Goal: Transaction & Acquisition: Purchase product/service

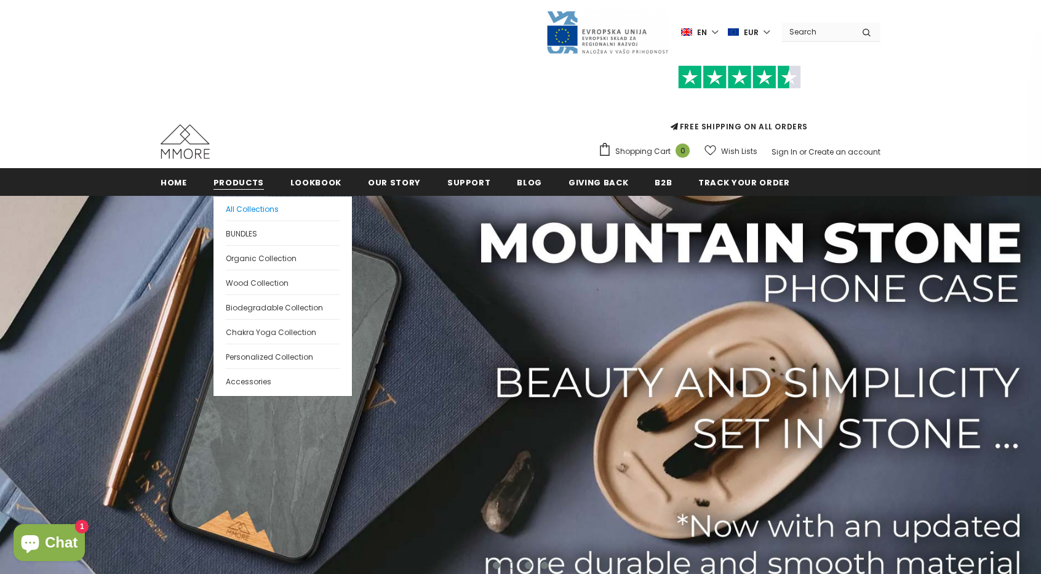
click at [248, 215] on link "All Collections" at bounding box center [283, 208] width 114 height 24
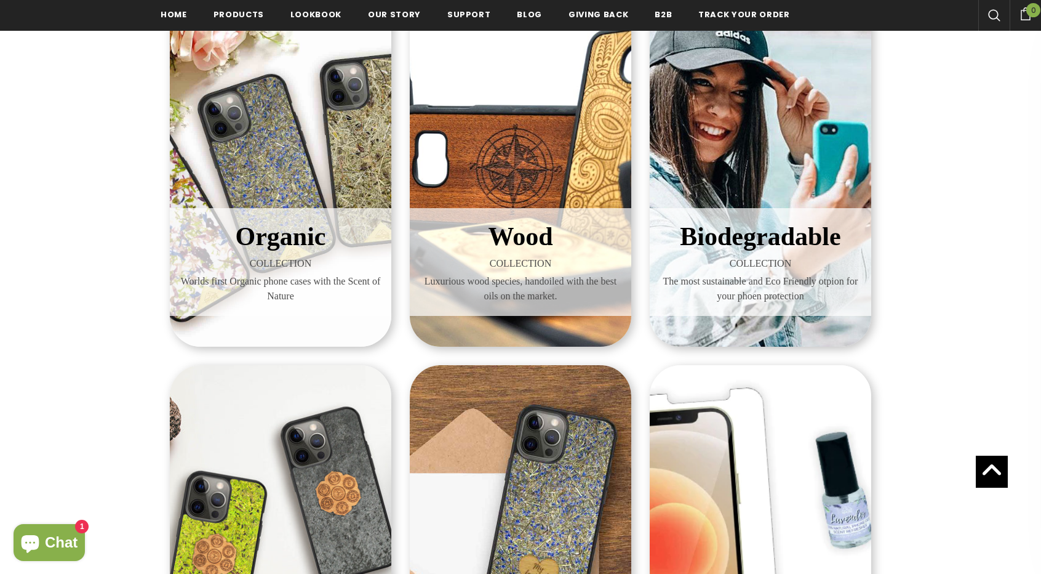
scroll to position [236, 0]
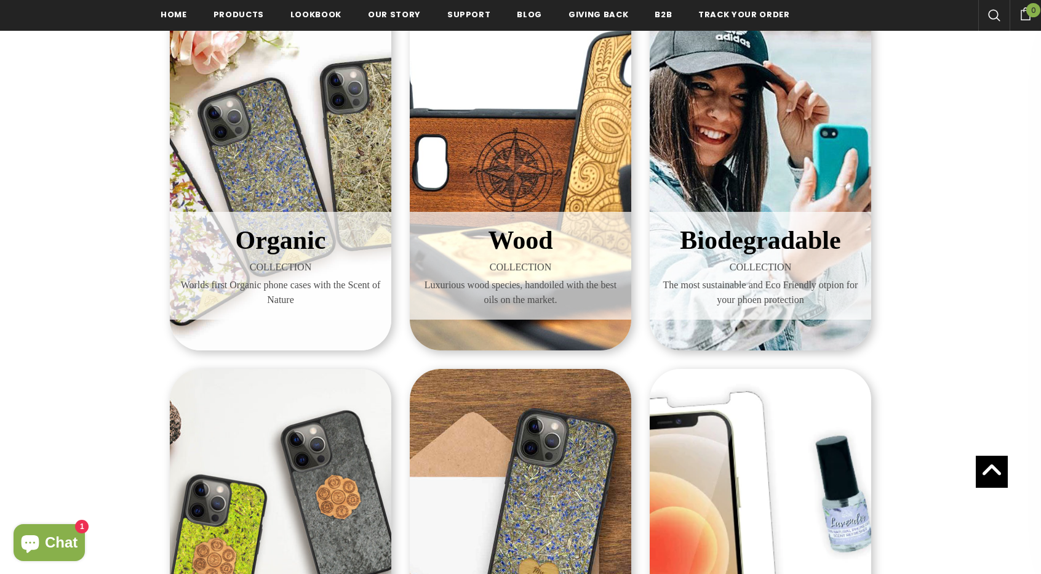
click at [257, 264] on span "COLLECTION" at bounding box center [280, 267] width 203 height 15
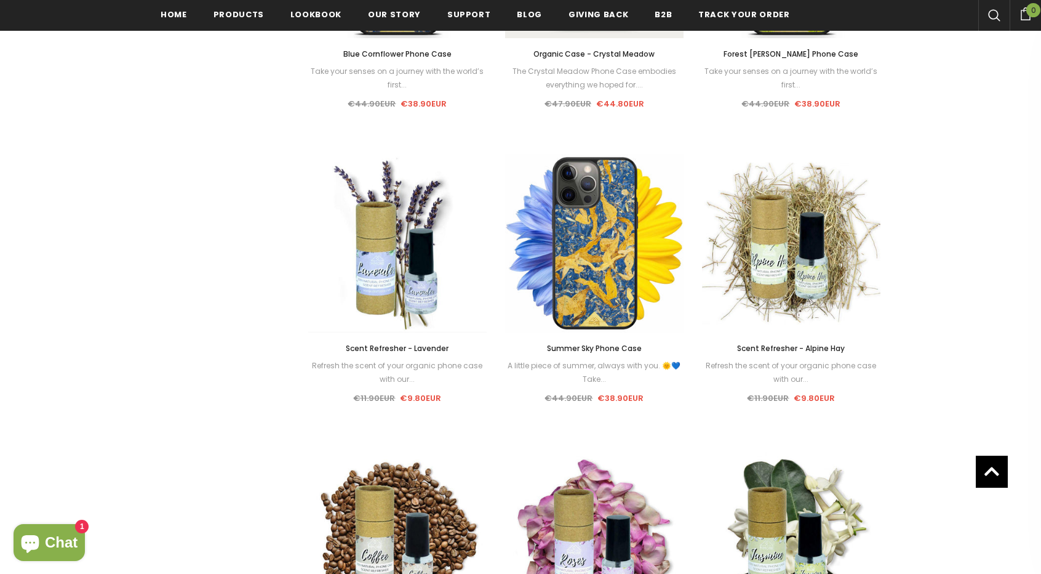
scroll to position [1051, 0]
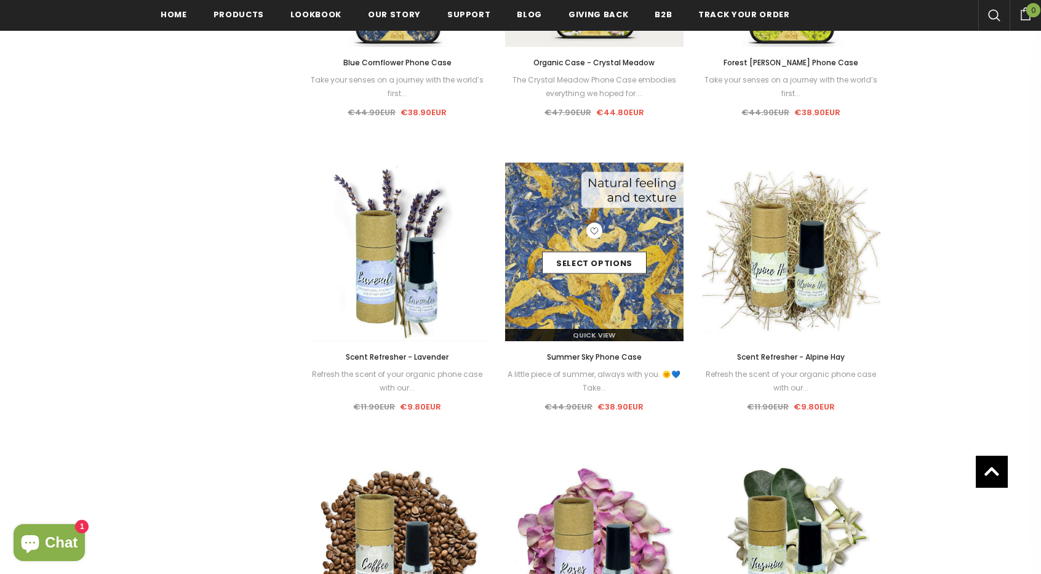
click at [606, 324] on div "Quick View" at bounding box center [594, 330] width 178 height 22
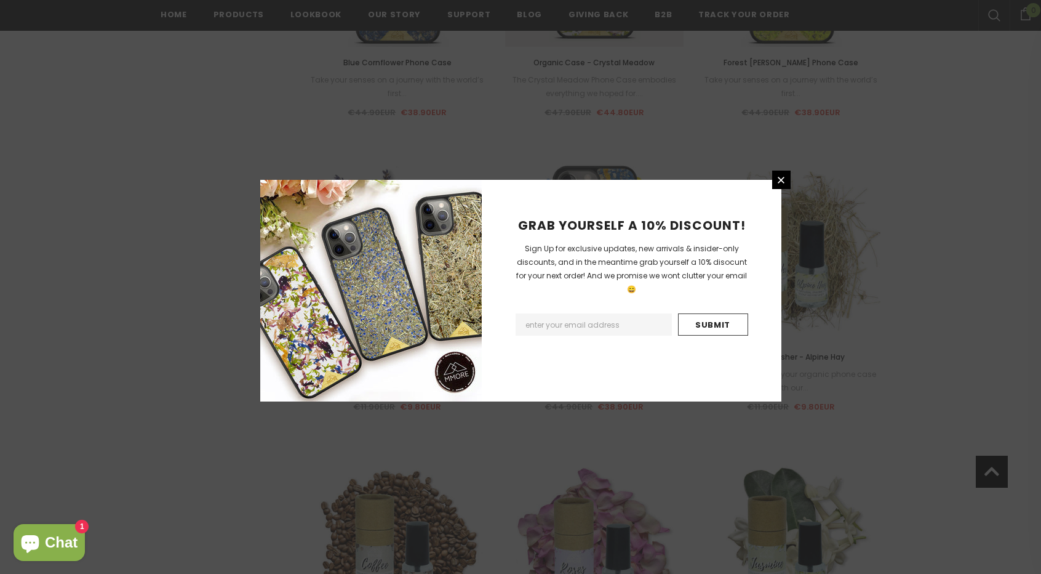
click at [553, 323] on div "GRAB YOURSELF A 10% DISCOUNT! Sign Up for exclusive updates, new arrivals & ins…" at bounding box center [632, 291] width 300 height 222
click at [550, 314] on input "Email Address" at bounding box center [594, 324] width 156 height 22
type input "dreshopbro@gmail.com"
click at [746, 313] on input "Submit" at bounding box center [713, 324] width 70 height 22
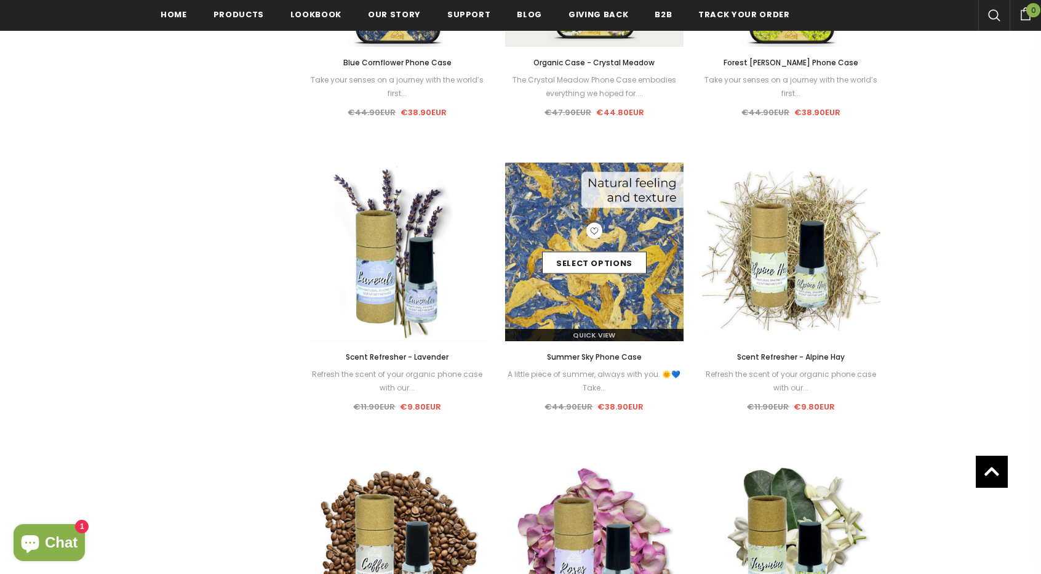
click at [587, 300] on img at bounding box center [594, 251] width 178 height 178
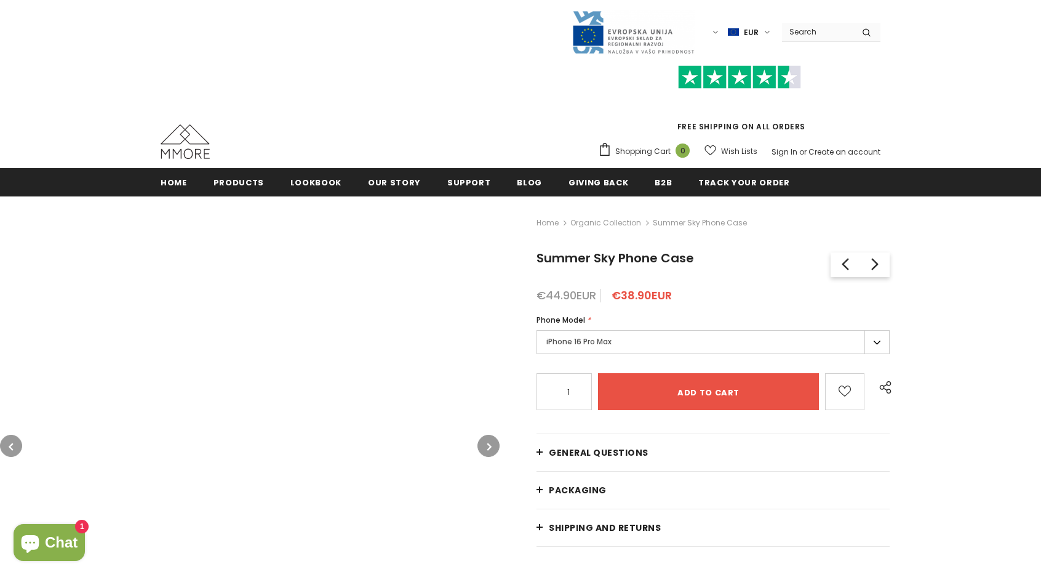
click at [644, 338] on label "iPhone 16 Pro Max" at bounding box center [713, 342] width 353 height 24
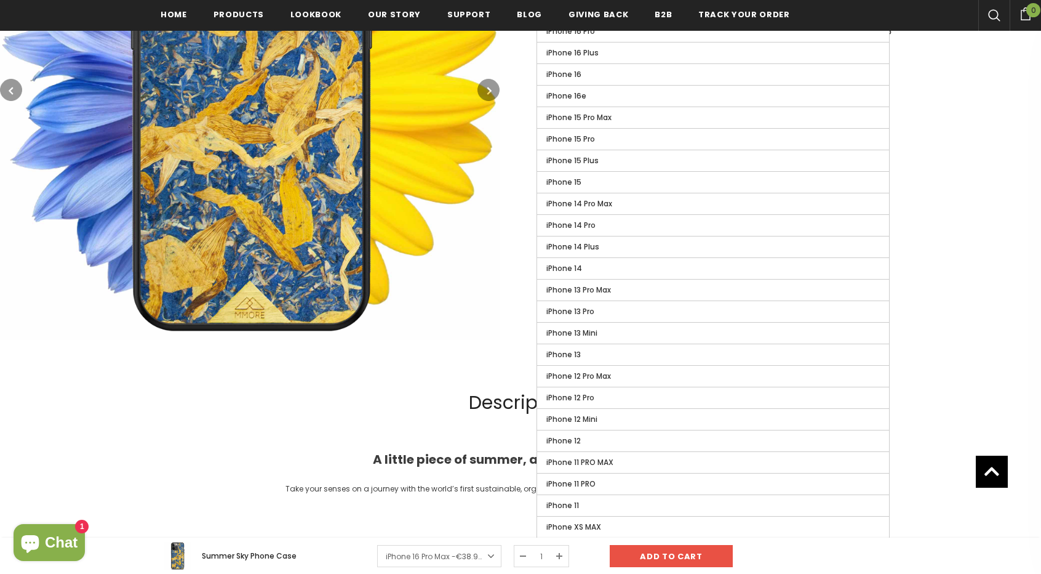
scroll to position [361, 0]
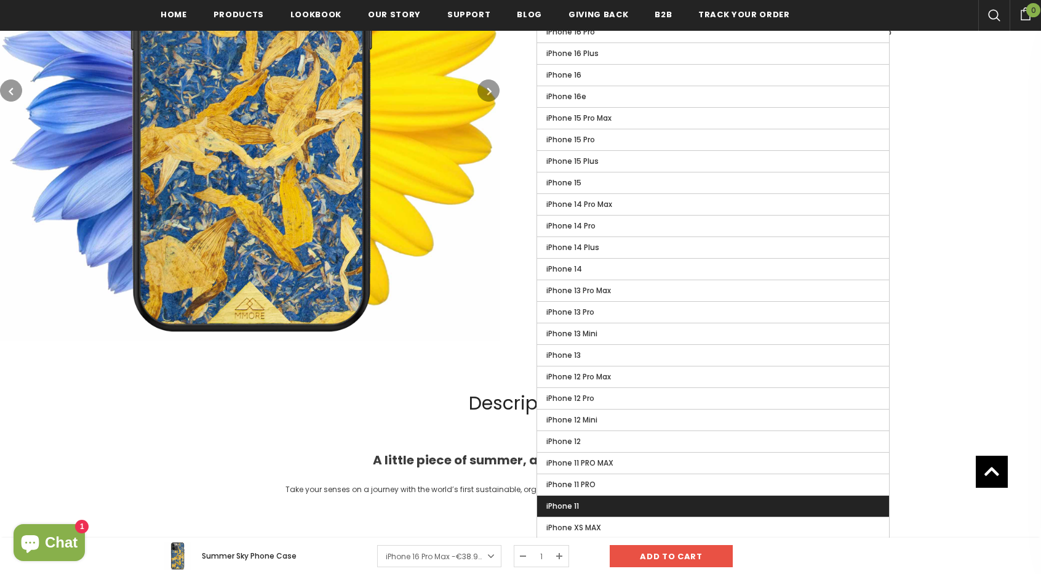
click at [660, 504] on label "iPhone 11" at bounding box center [713, 505] width 352 height 21
click at [0, 0] on input "iPhone 11" at bounding box center [0, 0] width 0 height 0
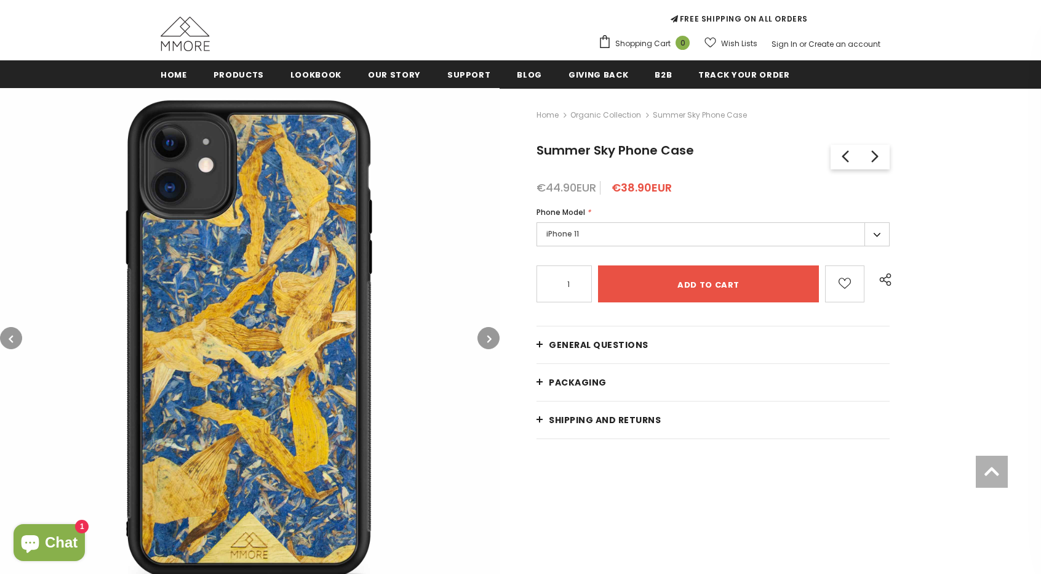
scroll to position [109, 0]
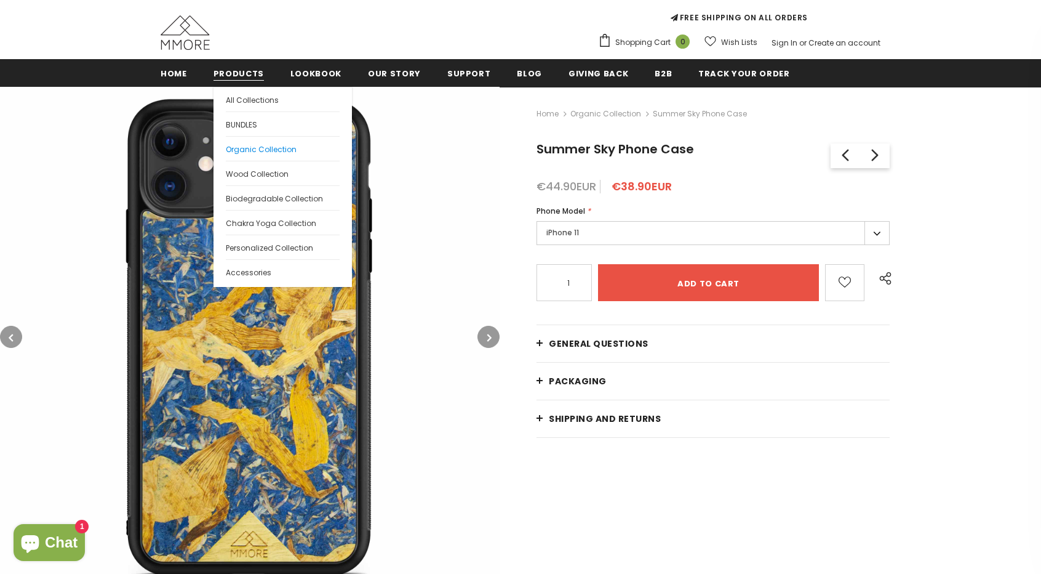
click at [260, 153] on span "Organic Collection" at bounding box center [261, 149] width 71 height 10
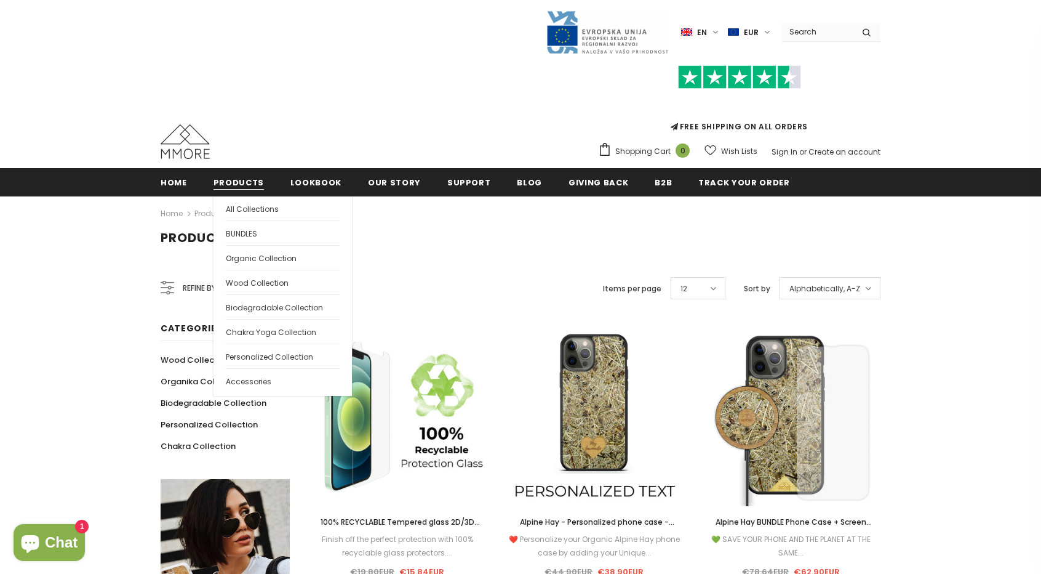
click at [246, 183] on span "Products" at bounding box center [239, 183] width 50 height 12
click at [260, 304] on span "Biodegradable Collection" at bounding box center [274, 307] width 97 height 10
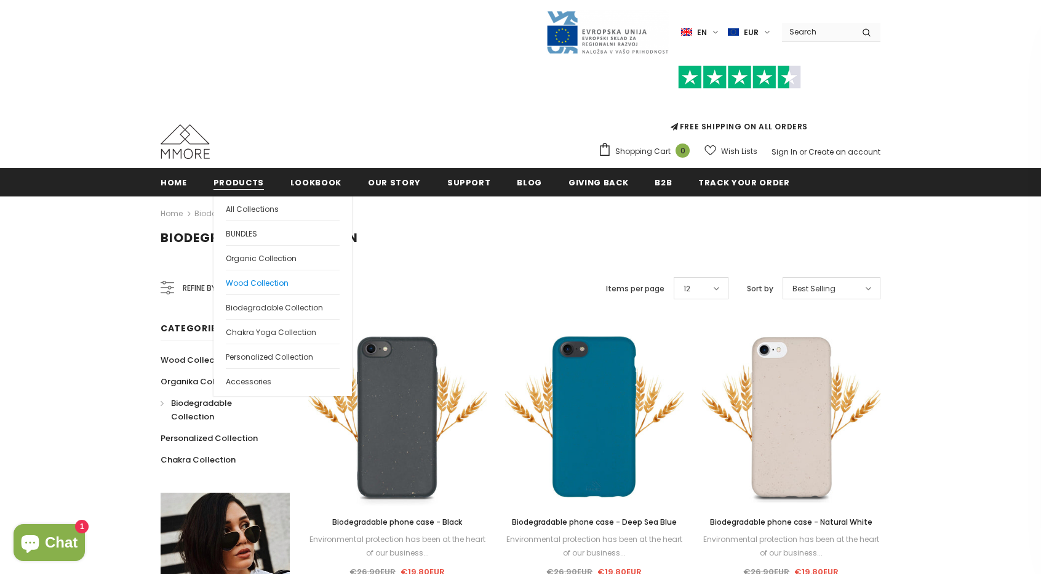
click at [259, 285] on span "Wood Collection" at bounding box center [257, 283] width 63 height 10
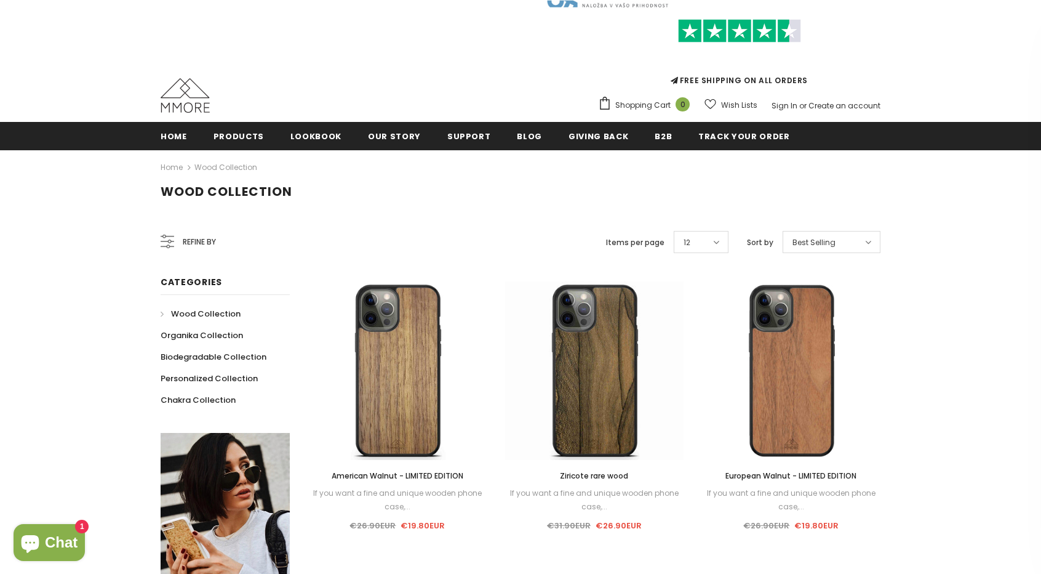
scroll to position [154, 0]
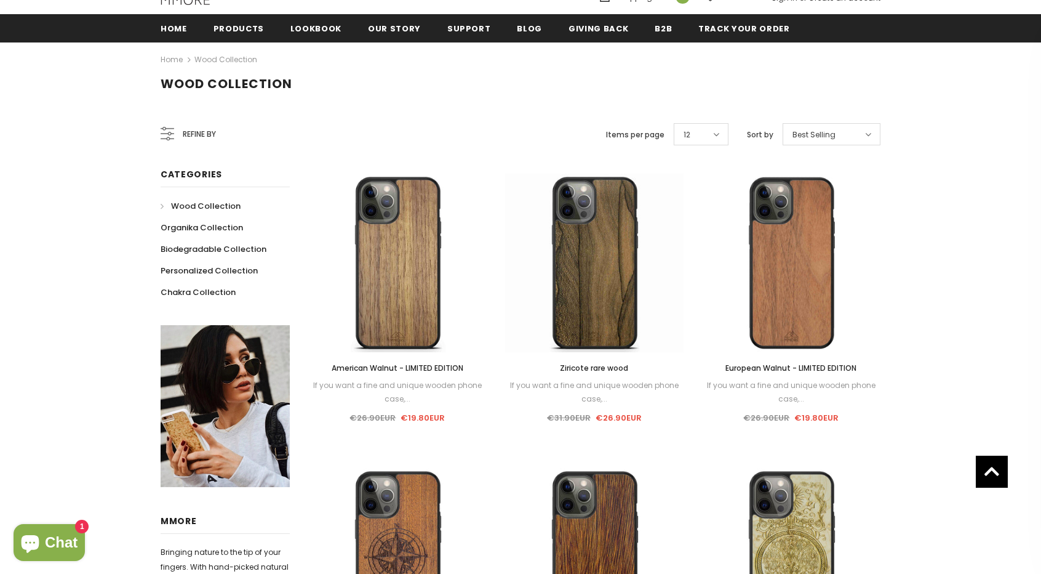
click at [259, 285] on li "Chakra Collection" at bounding box center [225, 292] width 129 height 22
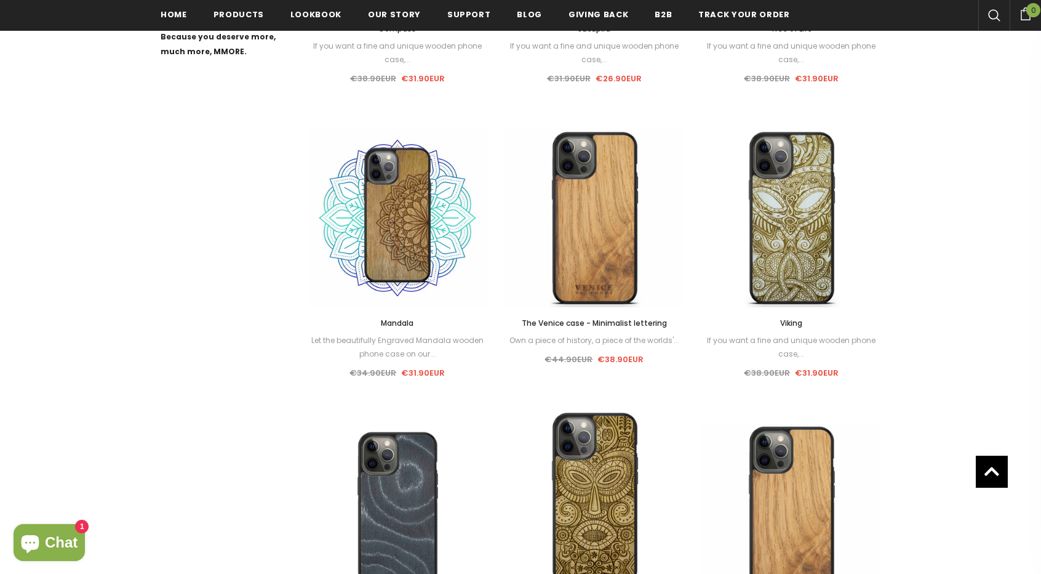
scroll to position [790, 0]
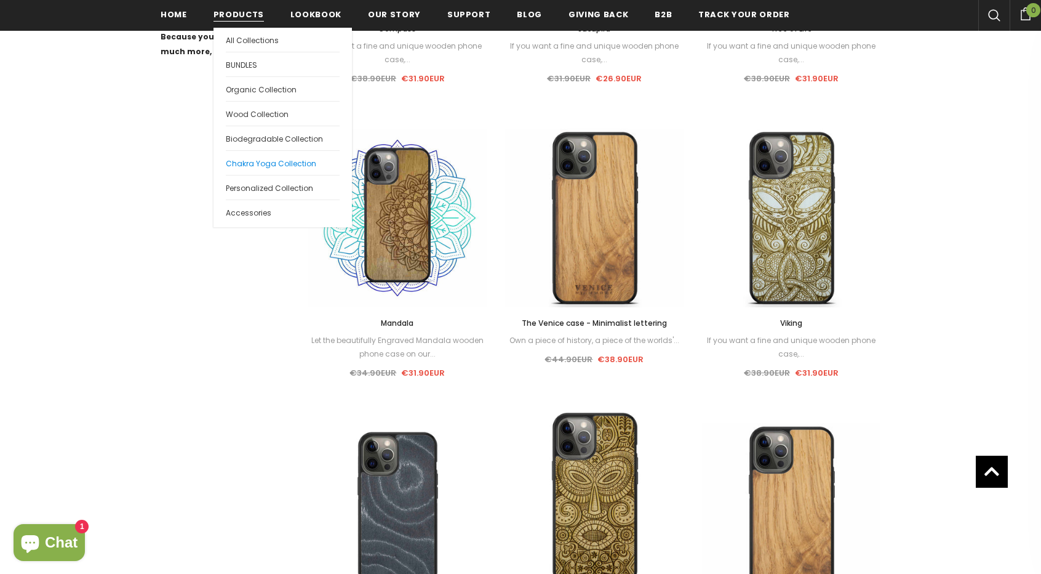
click at [257, 161] on span "Chakra Yoga Collection" at bounding box center [271, 163] width 90 height 10
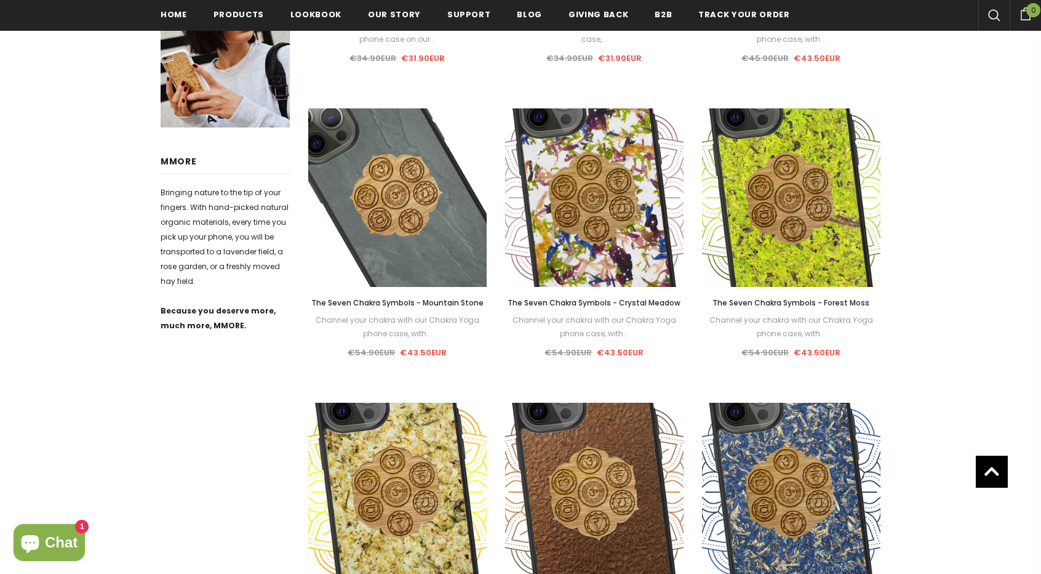
scroll to position [518, 0]
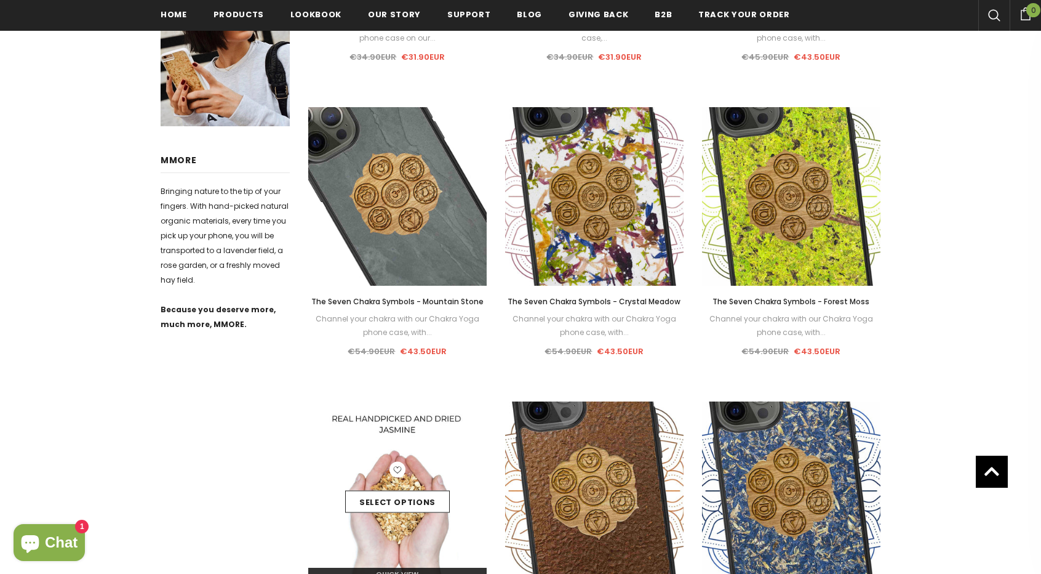
drag, startPoint x: 624, startPoint y: 217, endPoint x: 321, endPoint y: 420, distance: 364.6
click at [321, 420] on div "Sale Select options Quick View Mandala Let the beautifully Engraved Mandala woo…" at bounding box center [594, 395] width 591 height 1177
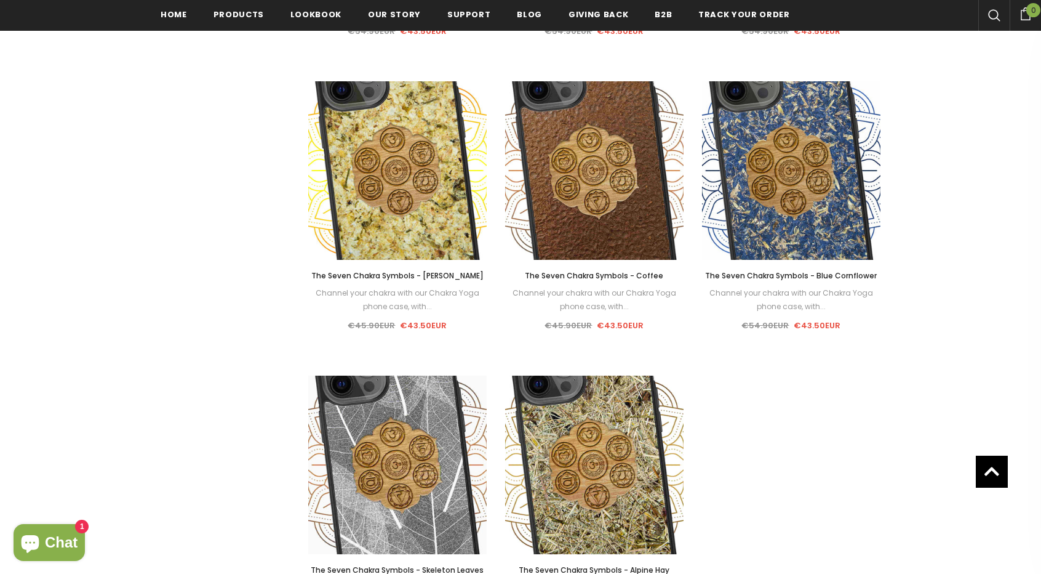
scroll to position [860, 0]
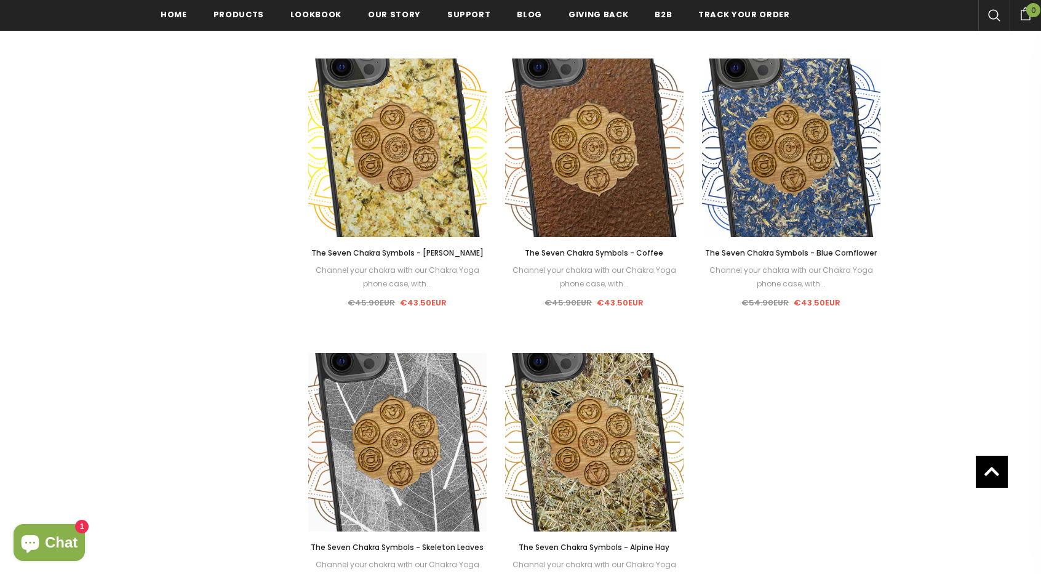
click at [265, 337] on div "Refine by Categories Wood Collection Organika Collection Biodegradable Collecti…" at bounding box center [225, 31] width 148 height 1231
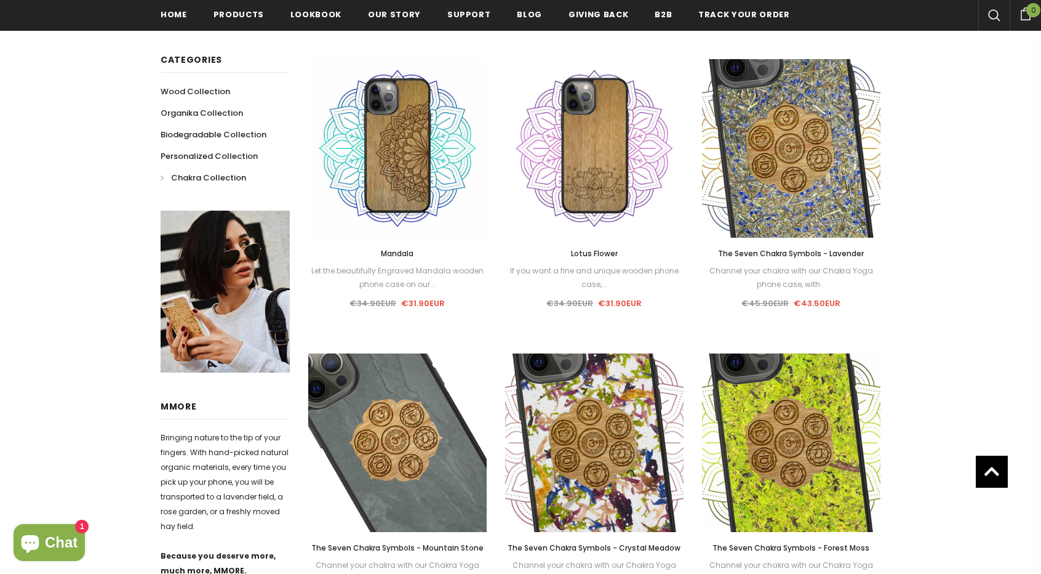
scroll to position [270, 0]
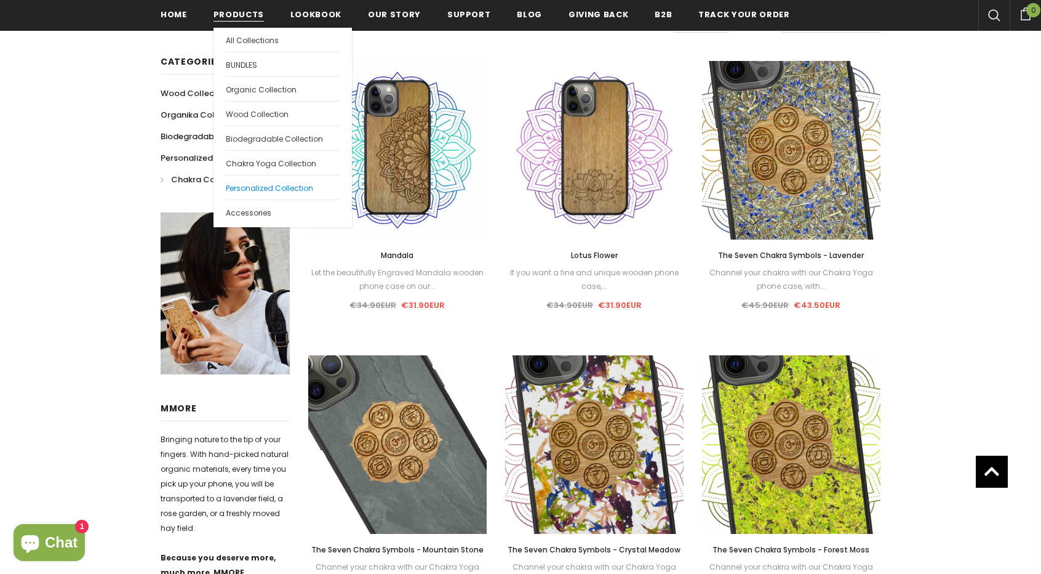
click at [257, 185] on span "Personalized Collection" at bounding box center [269, 188] width 87 height 10
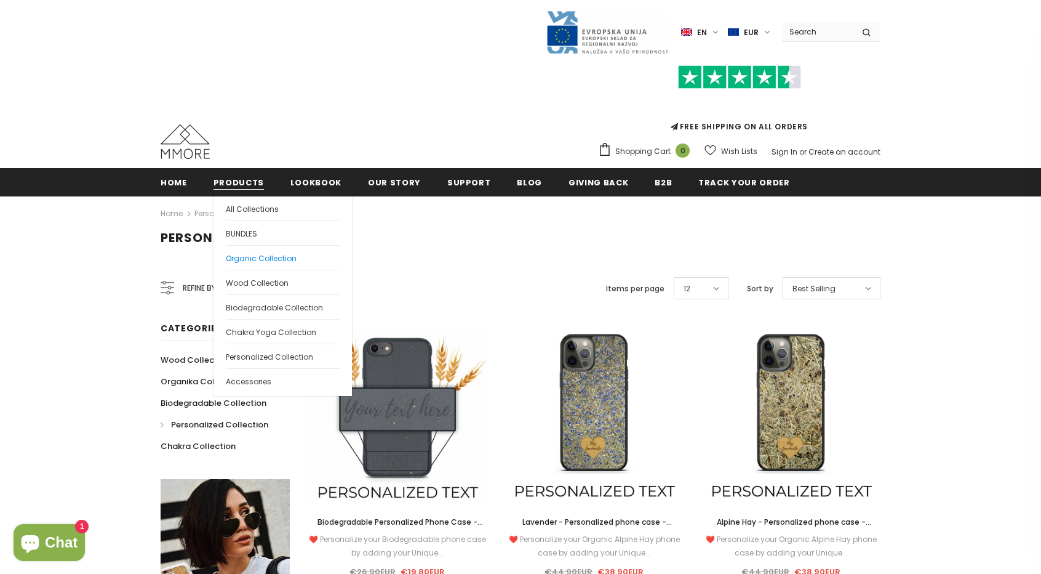
click at [271, 260] on span "Organic Collection" at bounding box center [261, 258] width 71 height 10
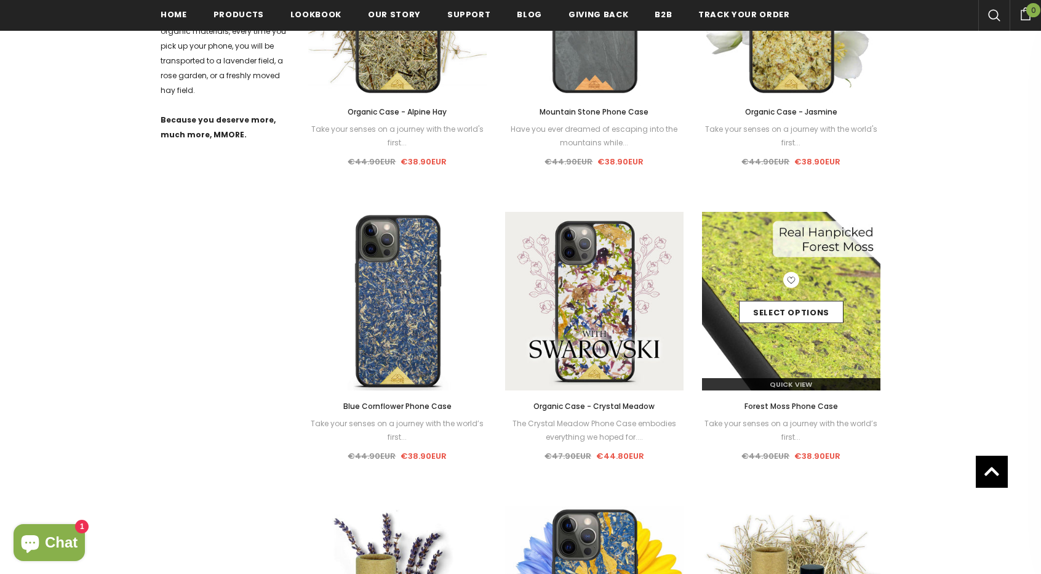
scroll to position [620, 0]
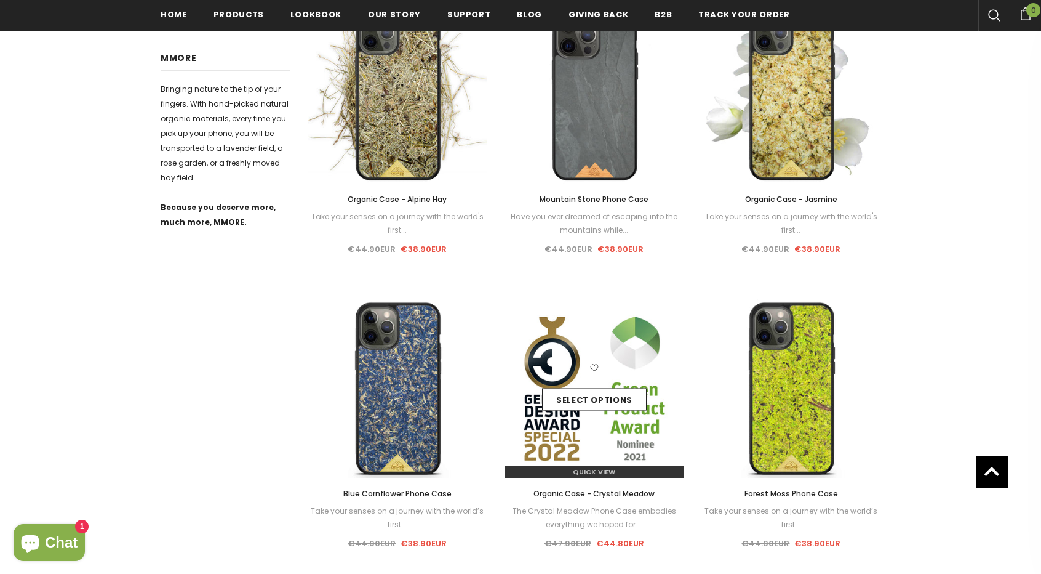
click at [598, 355] on img at bounding box center [594, 388] width 178 height 178
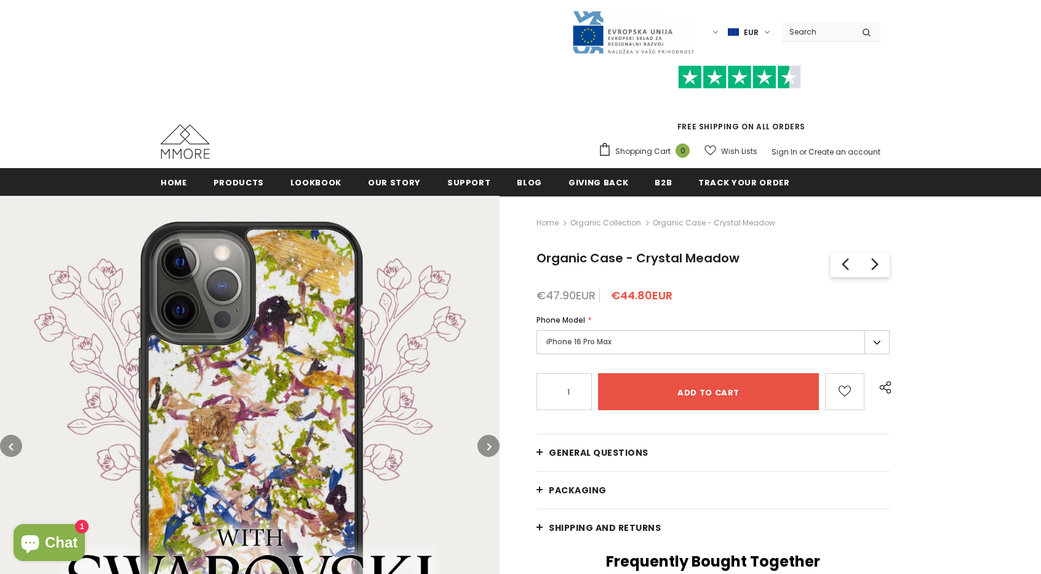
click at [497, 445] on button "button" at bounding box center [489, 446] width 22 height 22
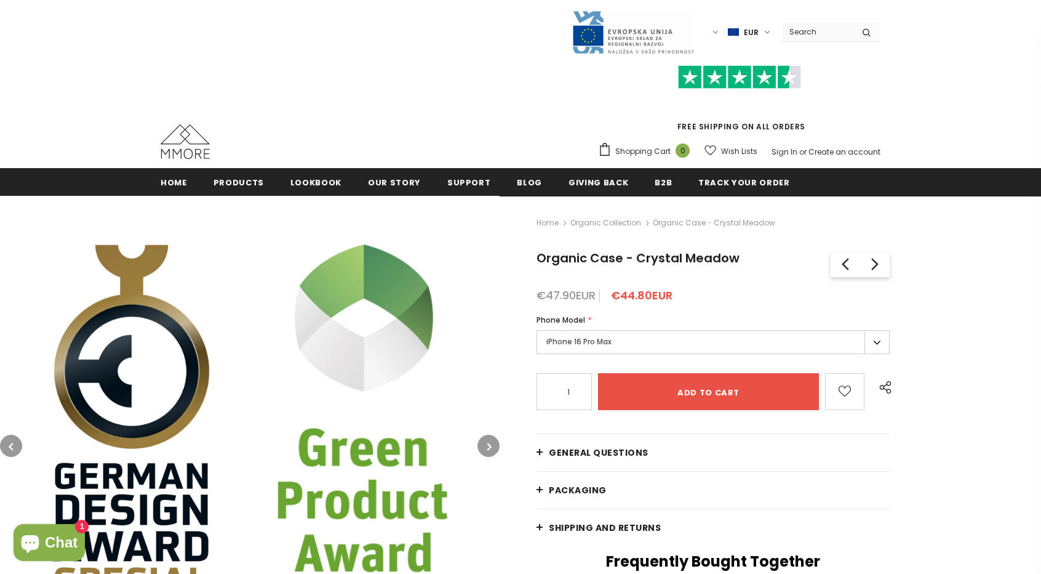
click at [497, 445] on button "button" at bounding box center [489, 446] width 22 height 22
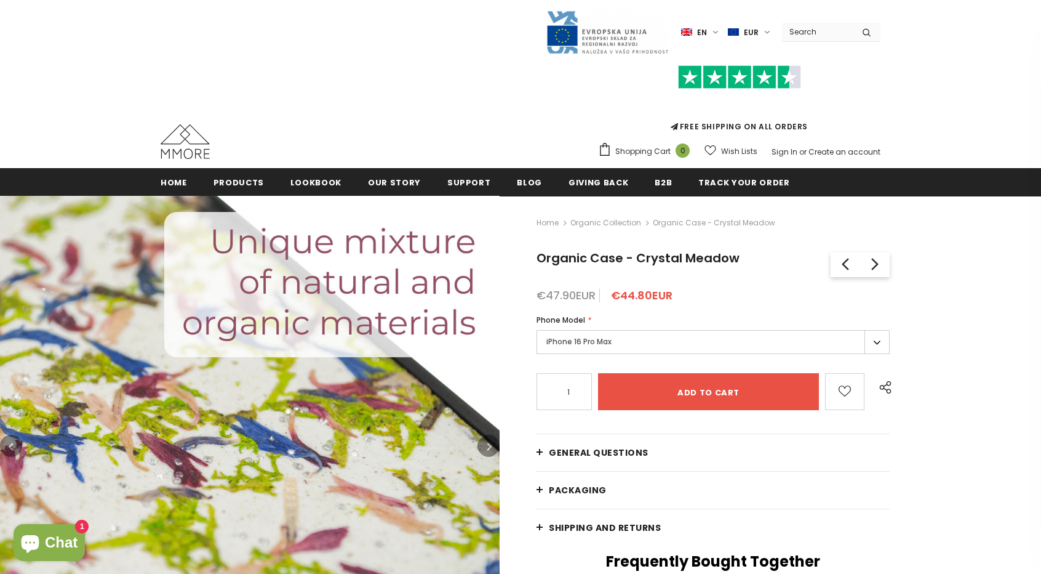
click at [497, 445] on button "button" at bounding box center [489, 446] width 22 height 22
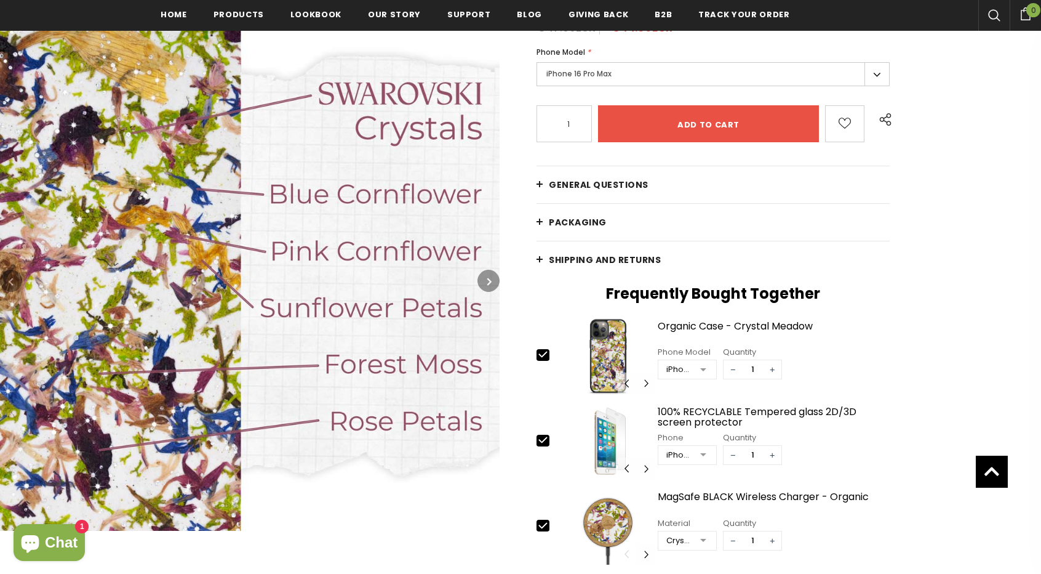
scroll to position [273, 0]
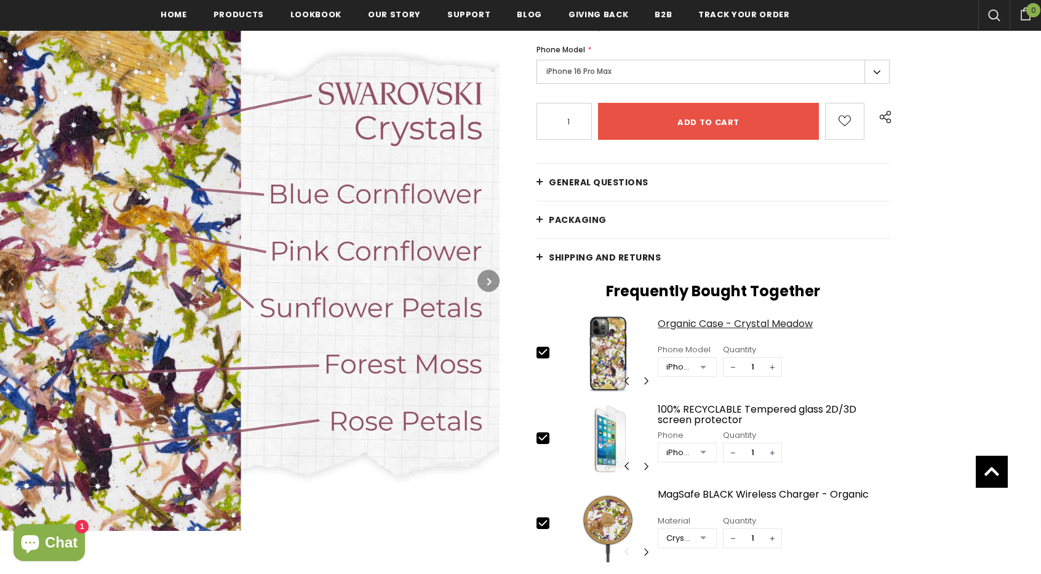
click at [701, 322] on div "Organic Case - Crystal Meadow" at bounding box center [774, 329] width 232 height 22
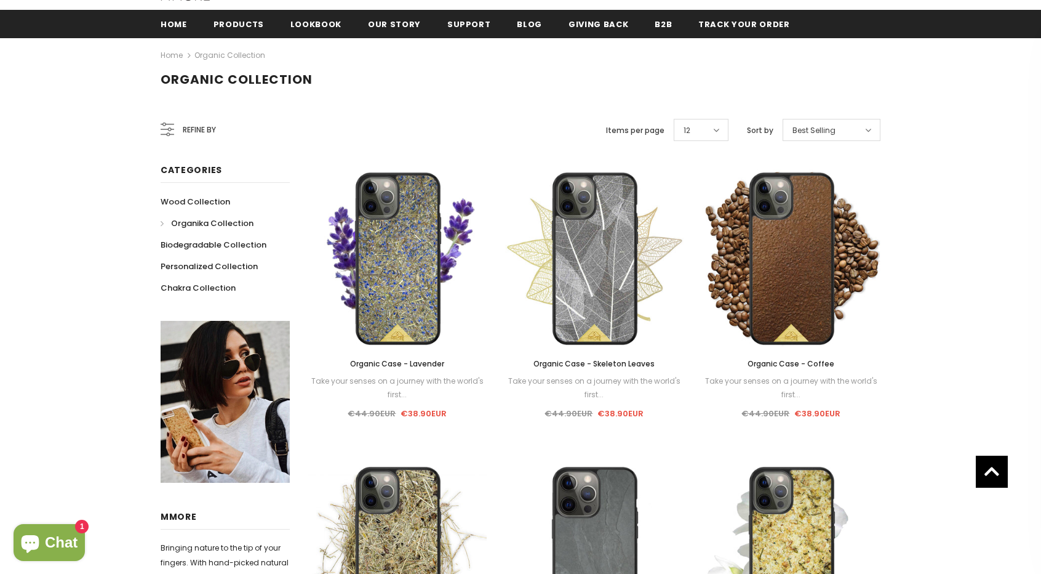
scroll to position [65, 0]
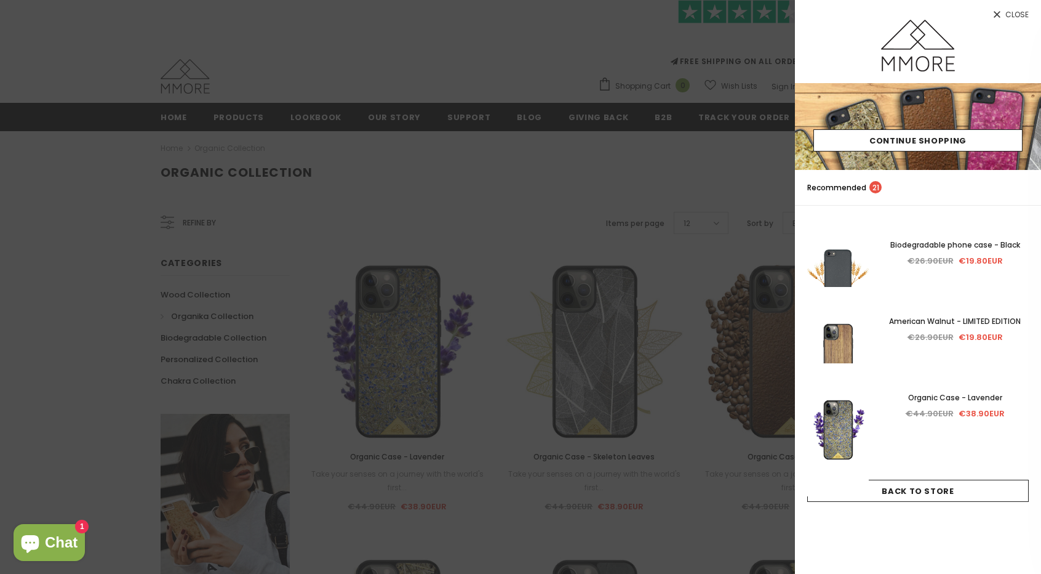
click at [485, 183] on div at bounding box center [520, 287] width 1041 height 574
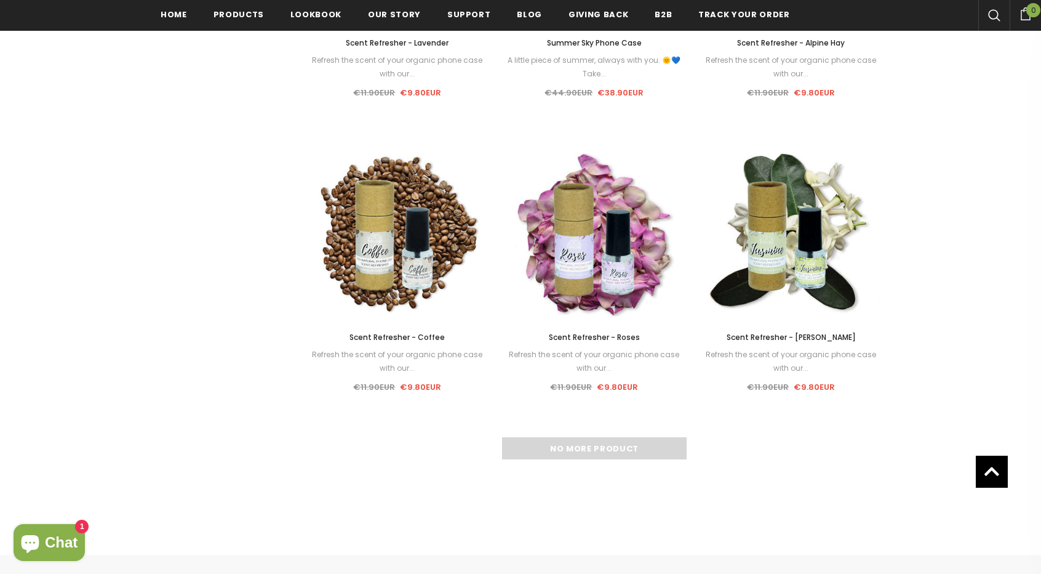
scroll to position [1365, 0]
